Goal: Information Seeking & Learning: Learn about a topic

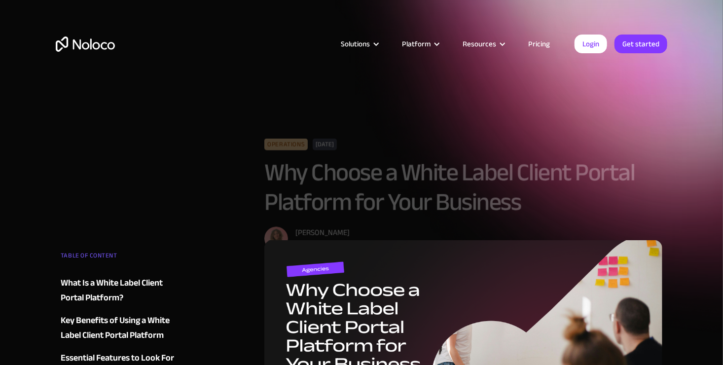
click at [547, 44] on link "Pricing" at bounding box center [539, 43] width 46 height 13
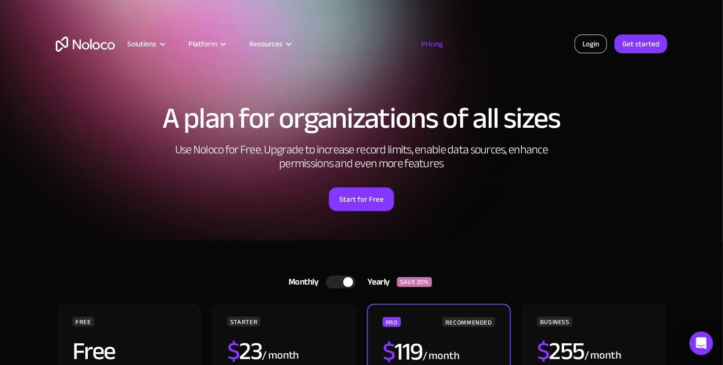
click at [584, 44] on link "Login" at bounding box center [590, 44] width 33 height 19
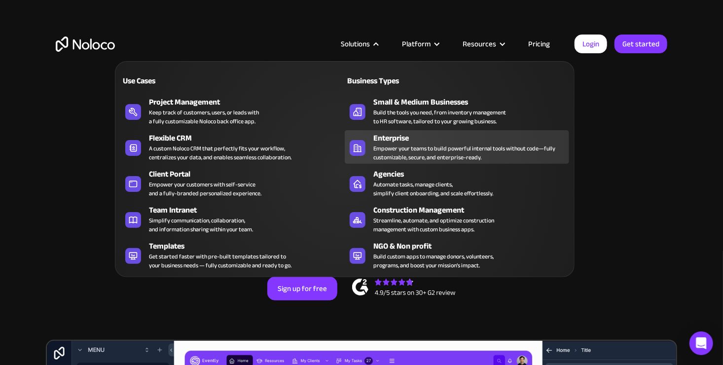
click at [393, 148] on div "Empower your teams to build powerful internal tools without code—fully customiz…" at bounding box center [468, 153] width 191 height 18
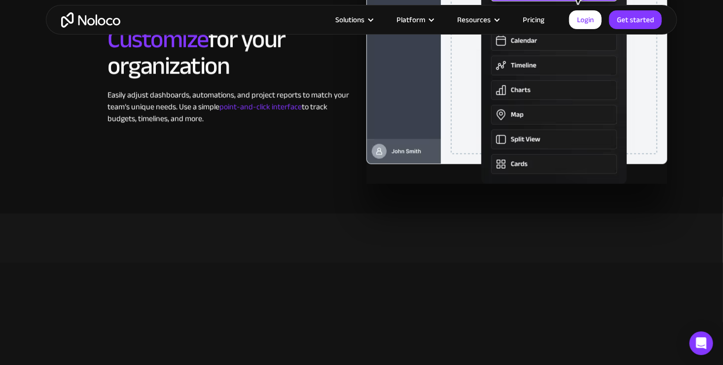
scroll to position [2685, 0]
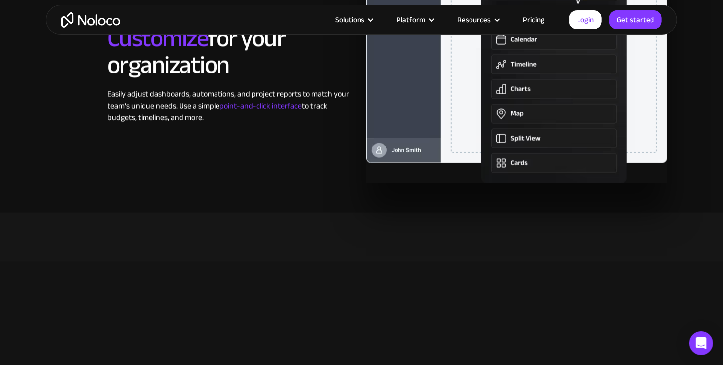
click at [68, 112] on div "STEP 3 Customize for your organization Easily adjust dashboards, automations, a…" at bounding box center [206, 64] width 311 height 118
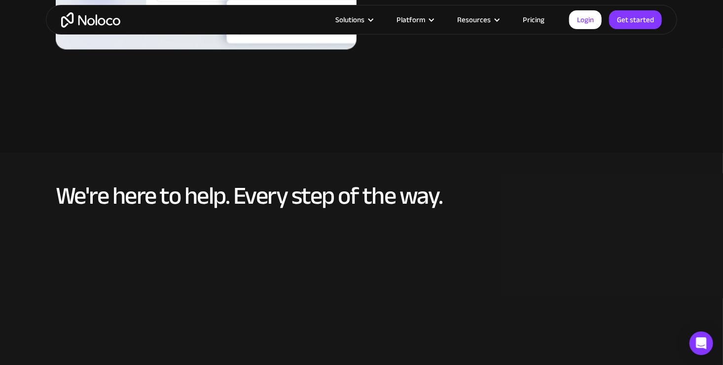
scroll to position [3217, 0]
